Goal: Information Seeking & Learning: Learn about a topic

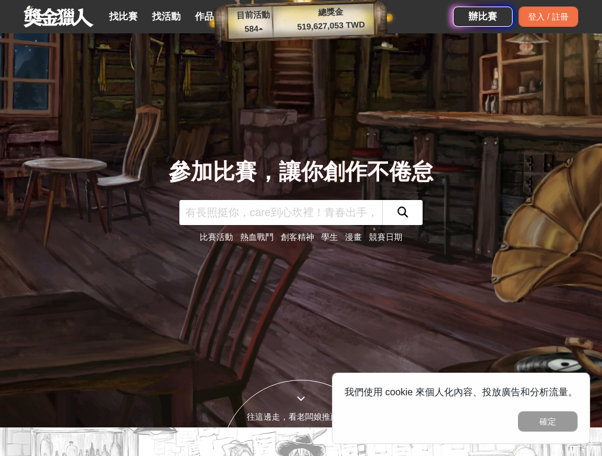
scroll to position [27, 0]
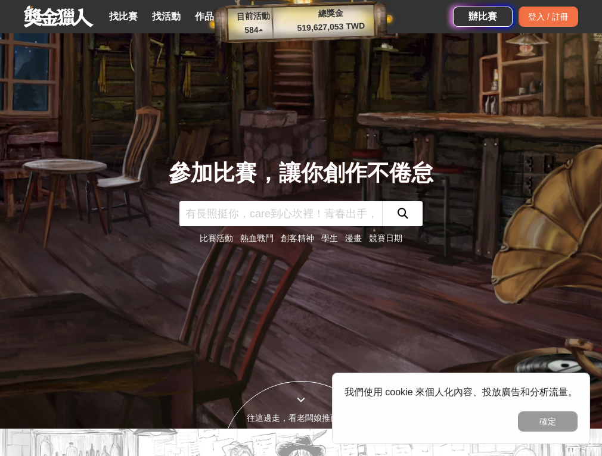
click at [125, 16] on link "找比賽" at bounding box center [123, 16] width 38 height 17
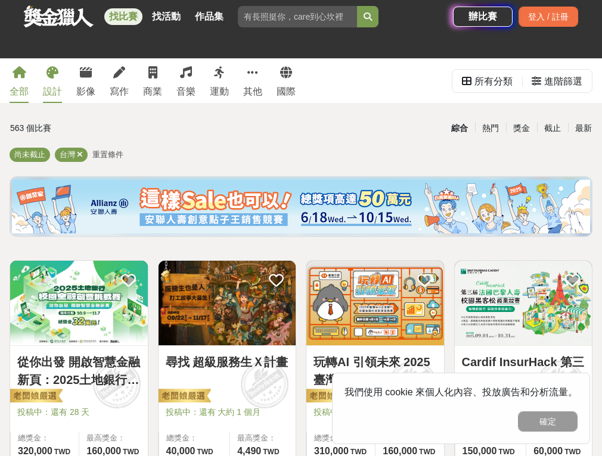
click at [56, 78] on icon at bounding box center [52, 73] width 12 height 12
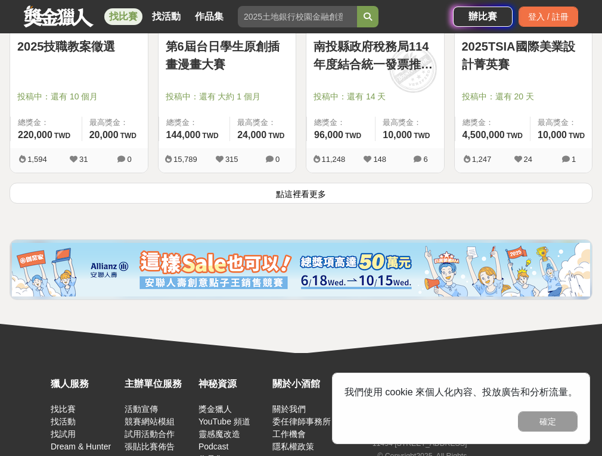
scroll to position [1580, 0]
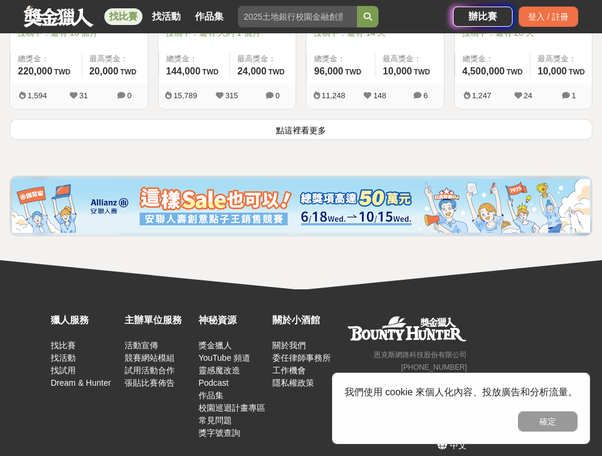
click at [324, 119] on button "點這裡看更多" at bounding box center [301, 129] width 582 height 21
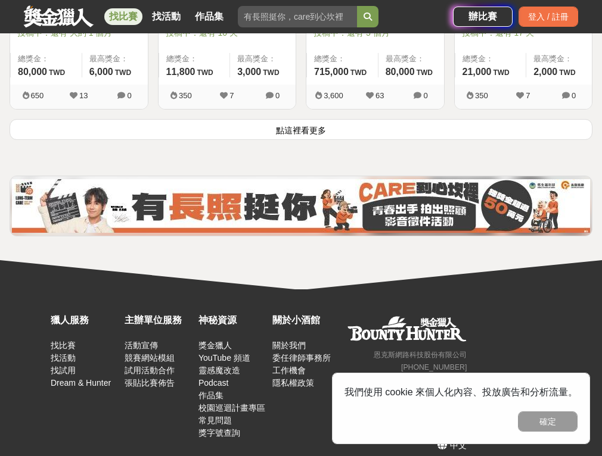
scroll to position [3007, 0]
click at [292, 130] on button "點這裡看更多" at bounding box center [301, 129] width 582 height 21
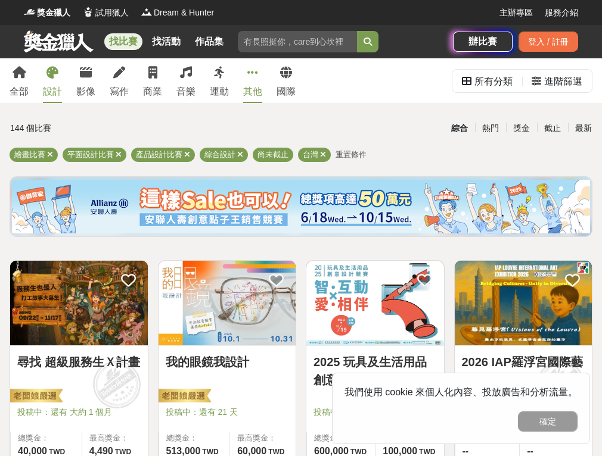
click at [253, 77] on icon at bounding box center [252, 73] width 11 height 12
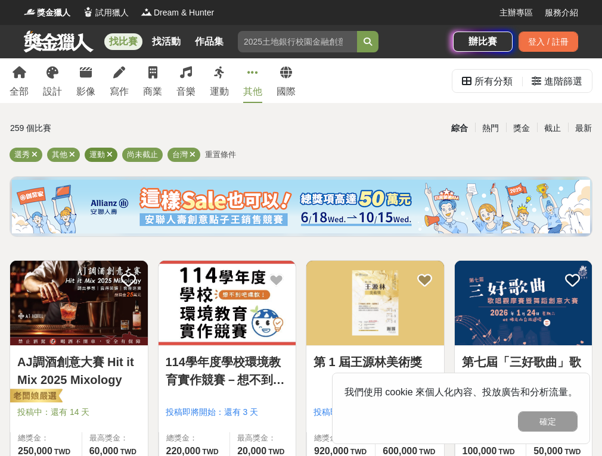
click at [104, 153] on span "運動" at bounding box center [96, 154] width 15 height 9
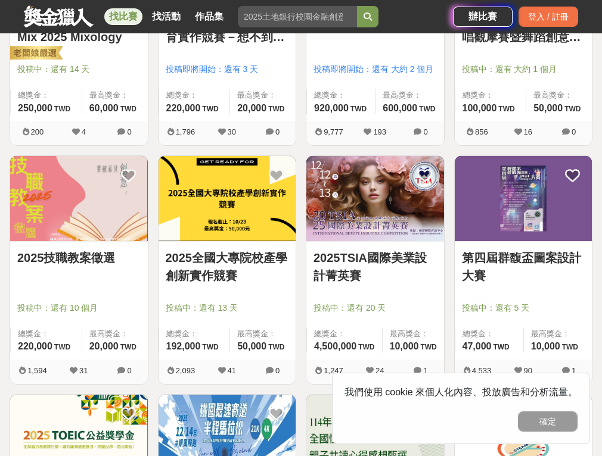
scroll to position [381, 0]
